Goal: Information Seeking & Learning: Learn about a topic

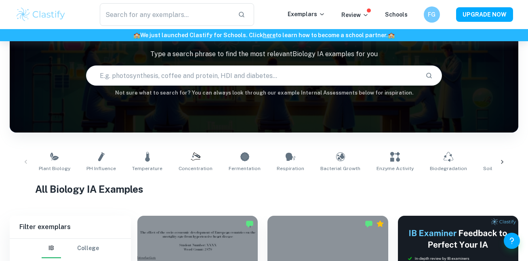
scroll to position [56, 0]
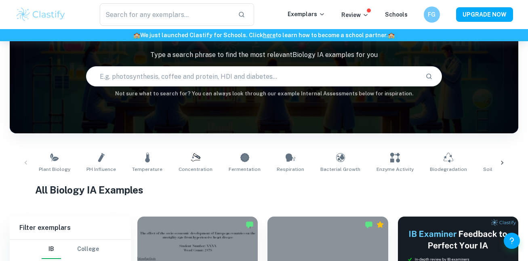
click at [212, 71] on input "text" at bounding box center [252, 76] width 332 height 23
type input "Are some things unkowable"
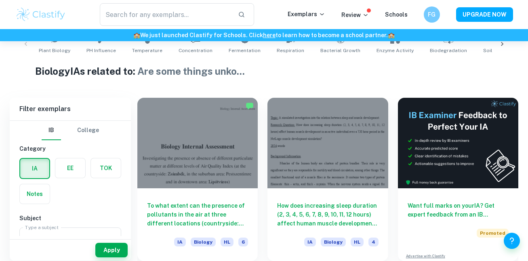
scroll to position [185, 0]
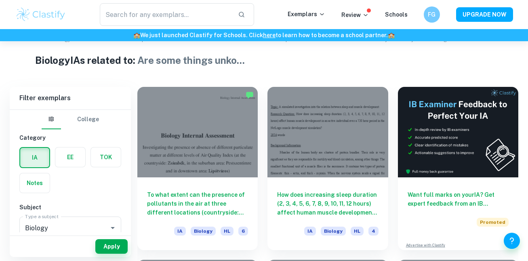
click at [97, 159] on label "button" at bounding box center [106, 156] width 30 height 19
click at [0, 0] on input "radio" at bounding box center [0, 0] width 0 height 0
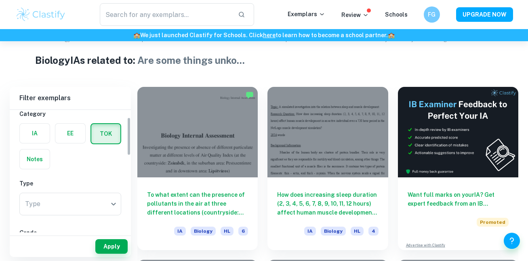
scroll to position [24, 0]
click at [115, 248] on button "Apply" at bounding box center [111, 246] width 32 height 15
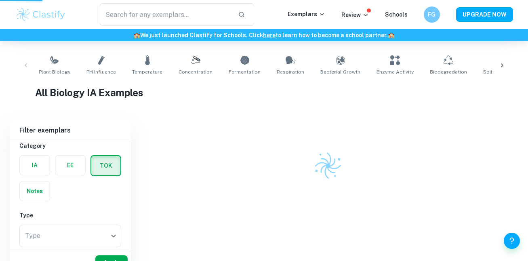
scroll to position [132, 0]
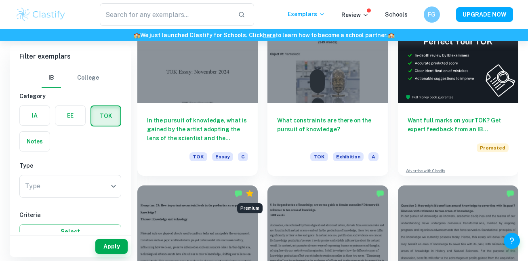
scroll to position [220, 0]
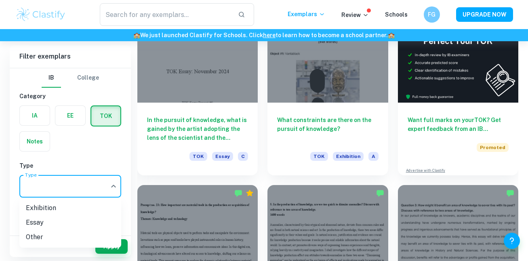
click at [73, 208] on li "Exhibition" at bounding box center [70, 208] width 102 height 15
type input "Exhibition"
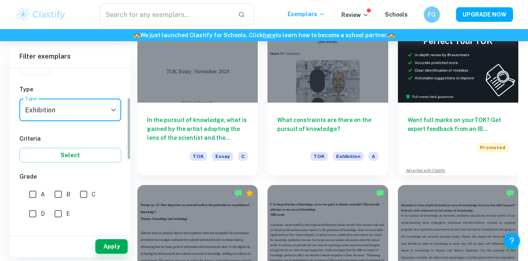
scroll to position [124, 0]
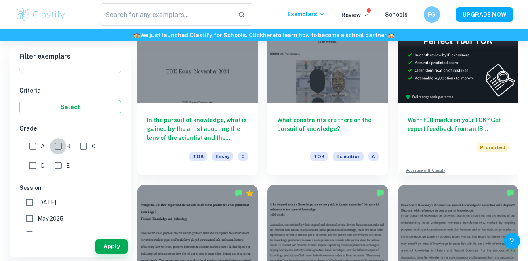
click at [59, 148] on input "B" at bounding box center [58, 146] width 16 height 16
checkbox input "true"
click at [42, 146] on span "A" at bounding box center [43, 146] width 4 height 9
click at [41, 146] on input "A" at bounding box center [33, 146] width 16 height 16
click at [42, 146] on span "A" at bounding box center [43, 146] width 4 height 9
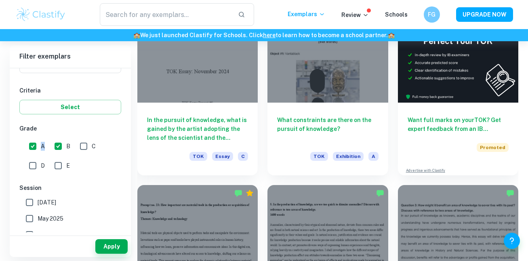
click at [41, 146] on input "A" at bounding box center [33, 146] width 16 height 16
click at [32, 148] on input "A" at bounding box center [33, 146] width 16 height 16
checkbox input "false"
click at [59, 146] on input "B" at bounding box center [58, 146] width 16 height 16
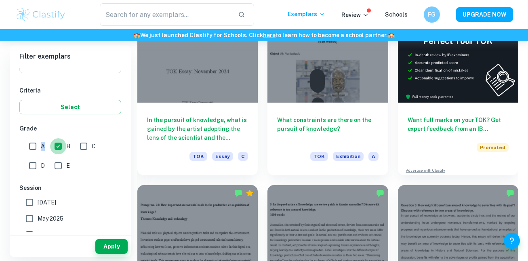
checkbox input "false"
click at [116, 253] on button "Apply" at bounding box center [111, 246] width 32 height 15
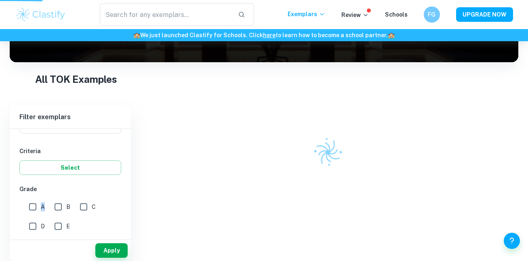
scroll to position [93, 0]
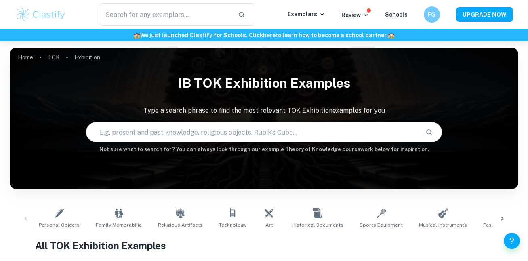
click at [187, 124] on input "text" at bounding box center [252, 132] width 332 height 23
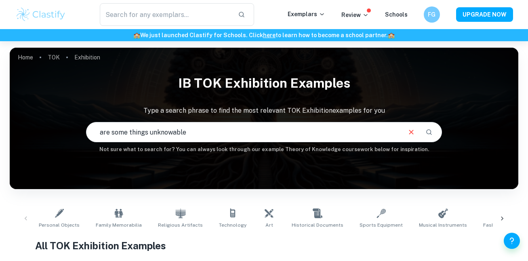
type input "are some things unknowable"
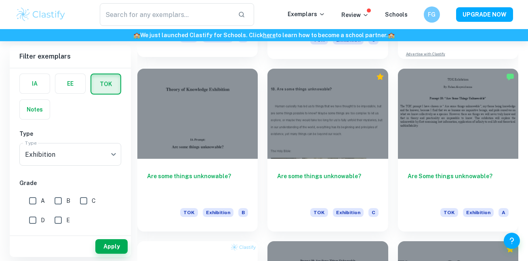
scroll to position [377, 0]
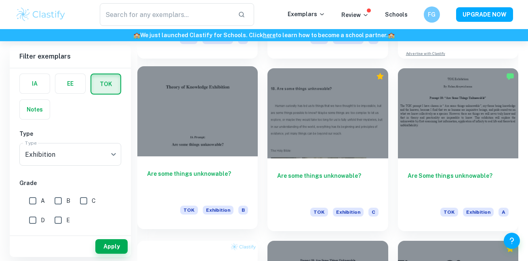
click at [183, 158] on div "Are some things unknowable? TOK Exhibition B" at bounding box center [197, 192] width 120 height 73
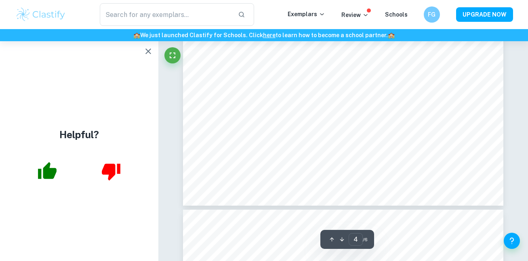
scroll to position [1774, 0]
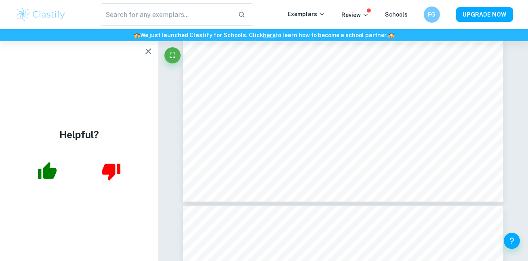
type input "5"
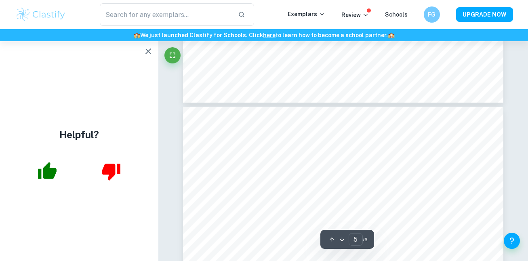
scroll to position [1873, 0]
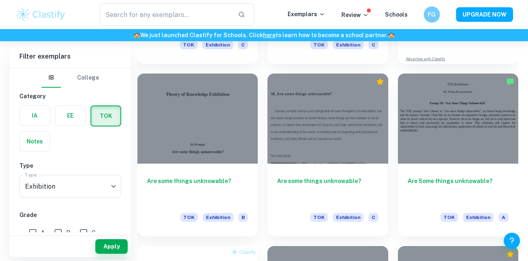
scroll to position [370, 0]
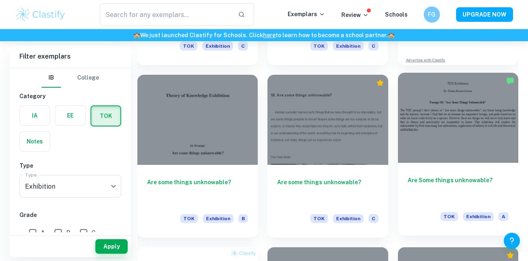
click at [433, 144] on div at bounding box center [458, 118] width 120 height 90
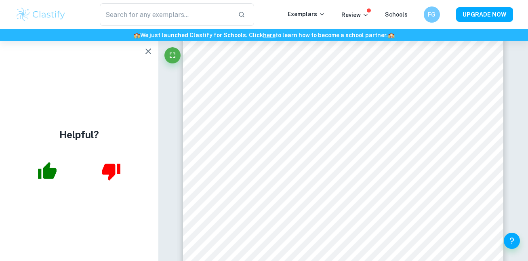
scroll to position [625, 0]
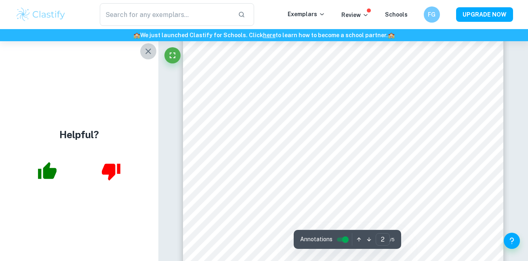
click at [145, 47] on icon "button" at bounding box center [148, 51] width 10 height 10
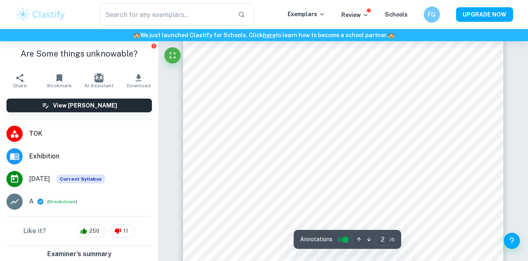
scroll to position [633, 0]
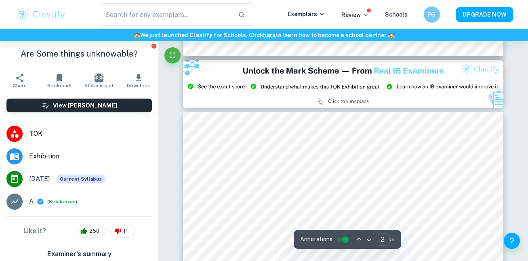
type input "3"
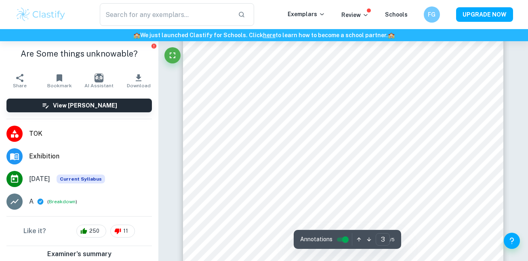
scroll to position [1016, 0]
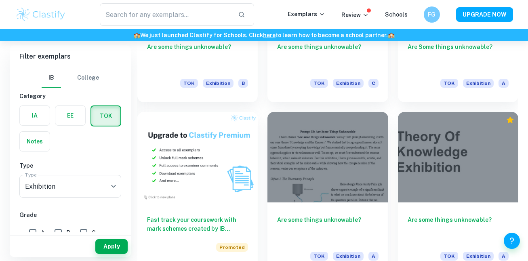
scroll to position [529, 0]
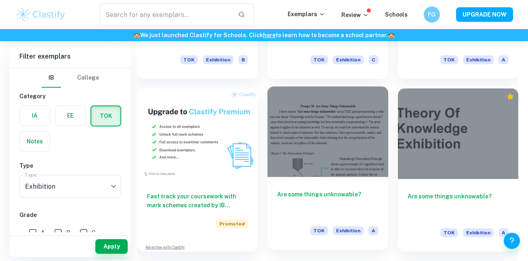
click at [294, 186] on div "Are some things unknowable? TOK Exhibition A" at bounding box center [327, 213] width 120 height 73
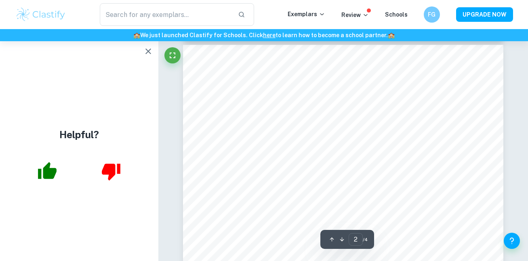
scroll to position [526, 0]
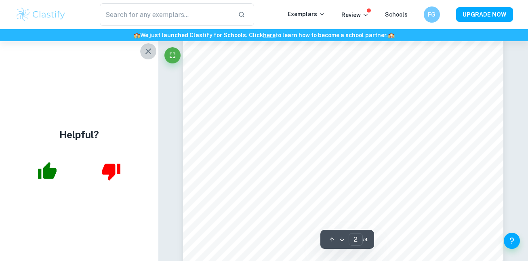
click at [144, 56] on button "button" at bounding box center [148, 51] width 16 height 16
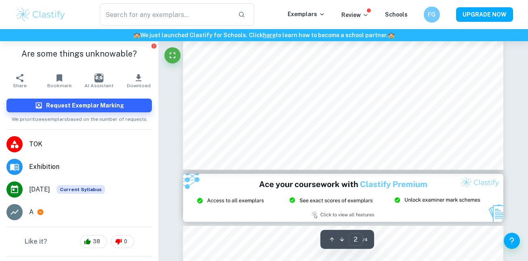
type input "3"
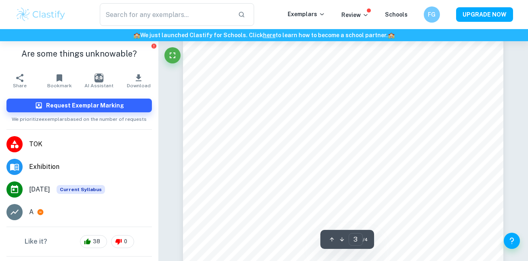
scroll to position [1067, 0]
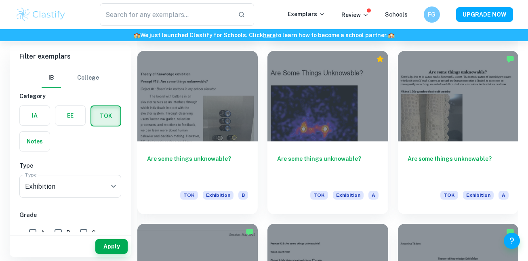
scroll to position [880, 0]
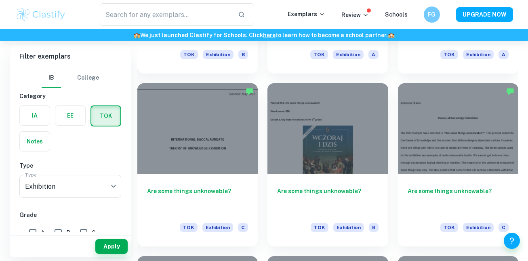
click at [191, 179] on div "Are some things unknowable? TOK Exhibition C" at bounding box center [197, 210] width 120 height 73
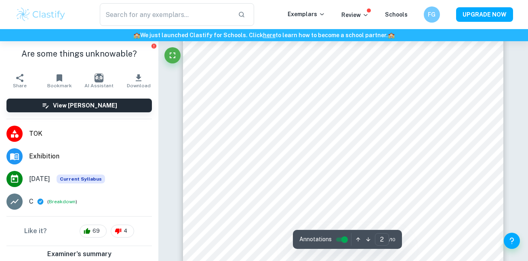
scroll to position [742, 0]
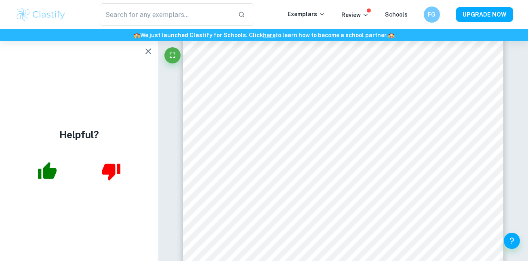
click at [148, 47] on icon "button" at bounding box center [148, 51] width 10 height 10
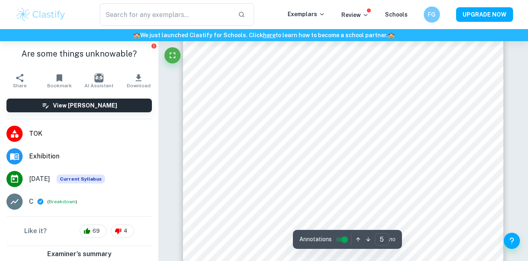
scroll to position [2108, 0]
type input "7"
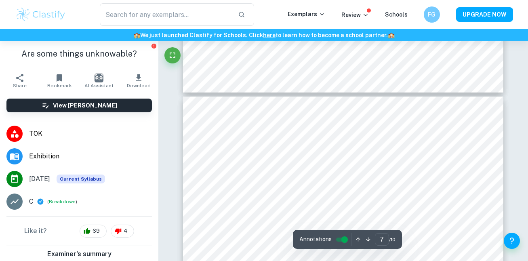
scroll to position [2792, 0]
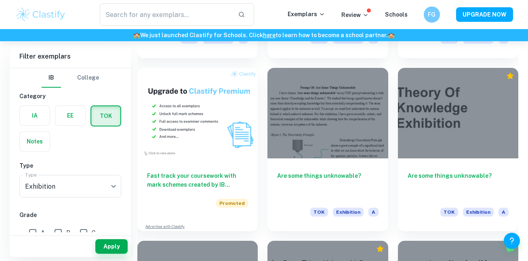
scroll to position [550, 0]
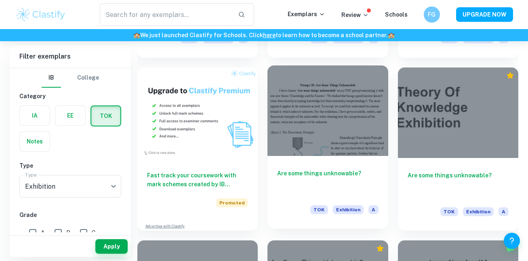
click at [294, 198] on div "Are some things unknowable? TOK Exhibition A" at bounding box center [327, 192] width 120 height 73
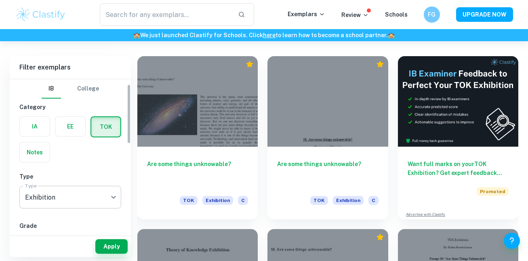
scroll to position [91, 0]
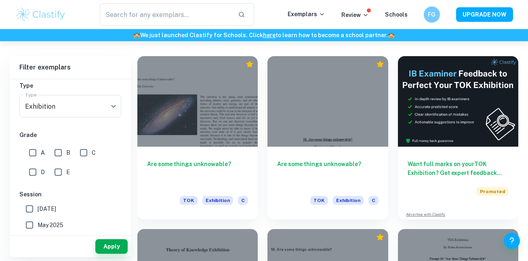
click at [40, 157] on input "A" at bounding box center [33, 153] width 16 height 16
checkbox input "true"
click at [103, 246] on button "Apply" at bounding box center [111, 246] width 32 height 15
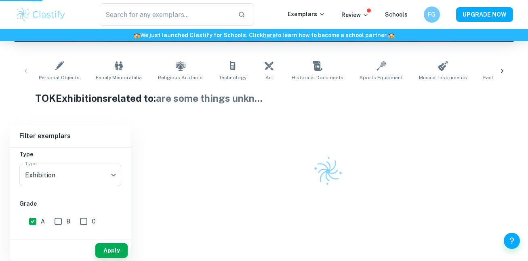
scroll to position [143, 0]
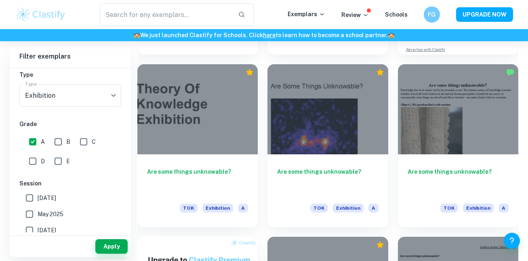
scroll to position [380, 0]
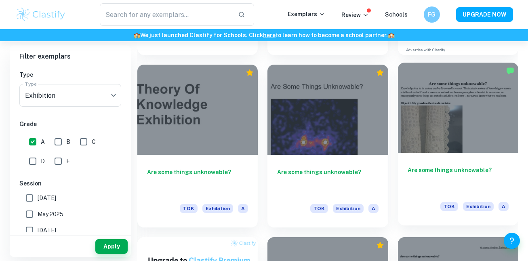
click at [461, 194] on div "Are some things unknowable? TOK Exhibition A" at bounding box center [458, 189] width 120 height 73
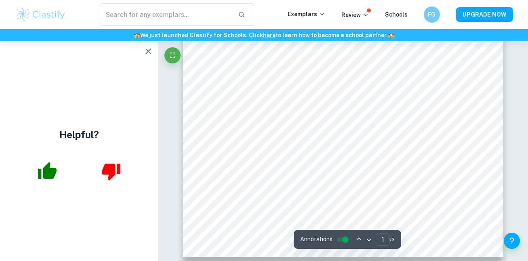
scroll to position [245, 0]
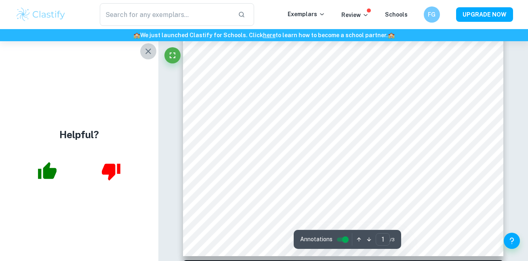
click at [152, 53] on icon "button" at bounding box center [148, 51] width 10 height 10
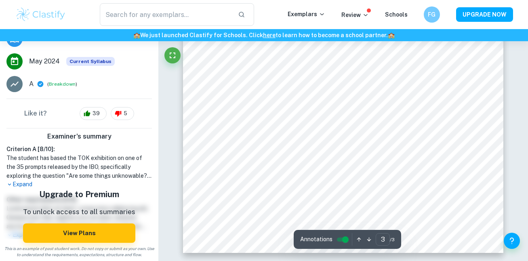
scroll to position [0, 0]
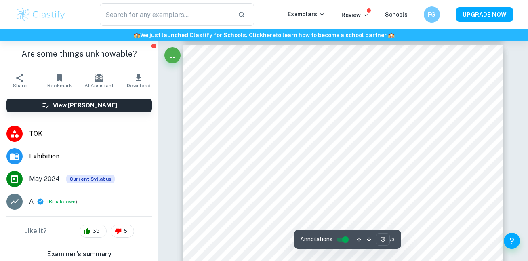
type input "2"
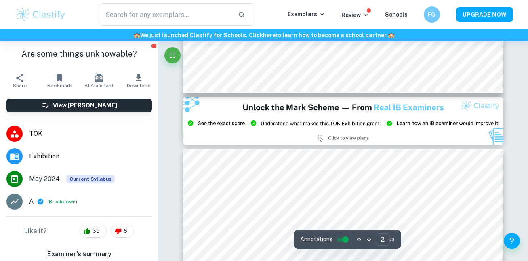
scroll to position [916, 0]
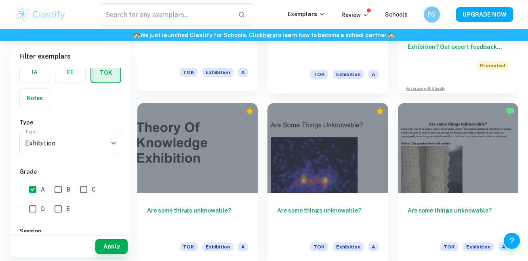
scroll to position [290, 0]
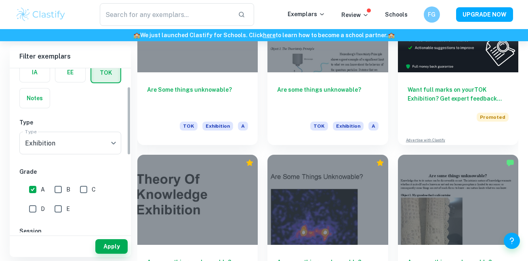
click at [58, 188] on input "B" at bounding box center [58, 189] width 16 height 16
checkbox input "true"
click at [117, 247] on button "Apply" at bounding box center [111, 246] width 32 height 15
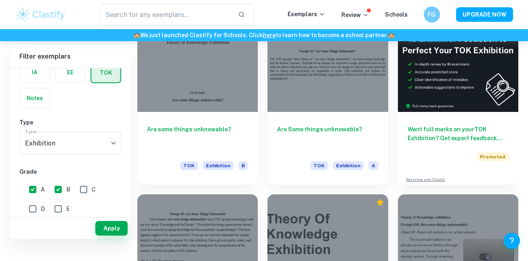
scroll to position [209, 0]
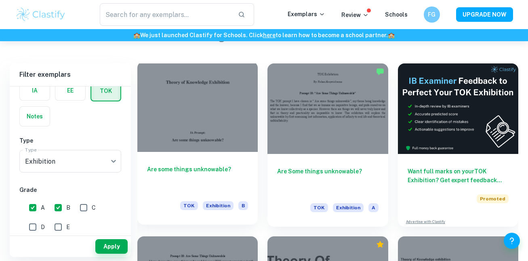
click at [197, 182] on h6 "Are some things unknowable?" at bounding box center [197, 178] width 101 height 27
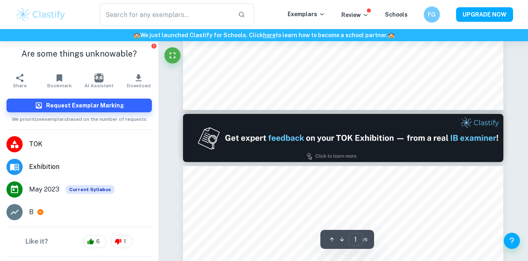
type input "2"
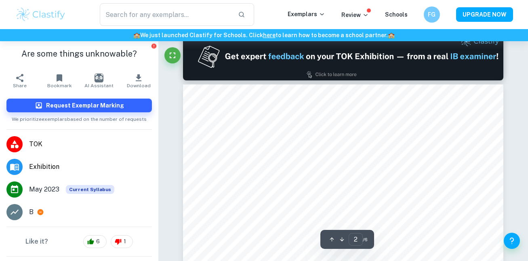
scroll to position [478, 0]
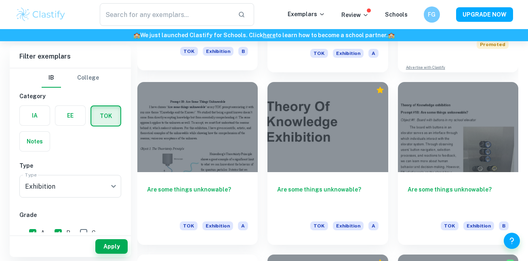
scroll to position [363, 0]
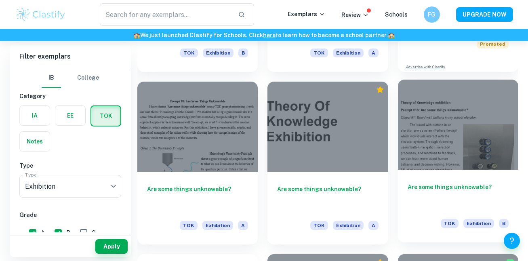
click at [409, 180] on div "Are some things unknowable? TOK Exhibition B" at bounding box center [458, 206] width 120 height 73
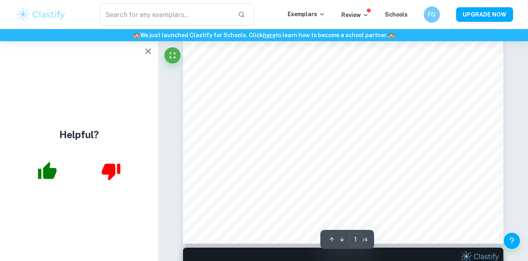
scroll to position [259, 0]
click at [146, 53] on icon "button" at bounding box center [148, 51] width 6 height 6
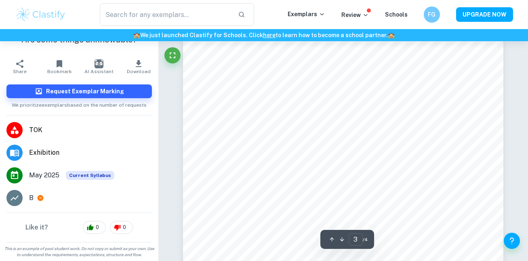
scroll to position [1146, 0]
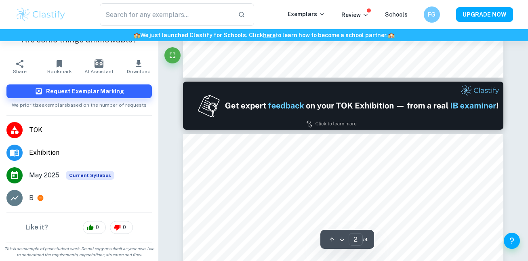
type input "1"
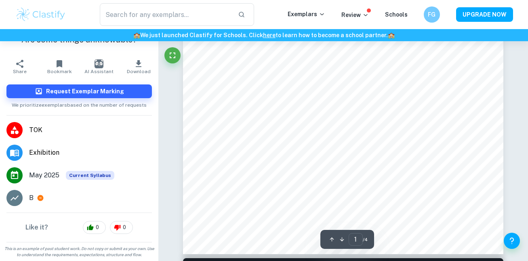
scroll to position [0, 0]
